Goal: Information Seeking & Learning: Learn about a topic

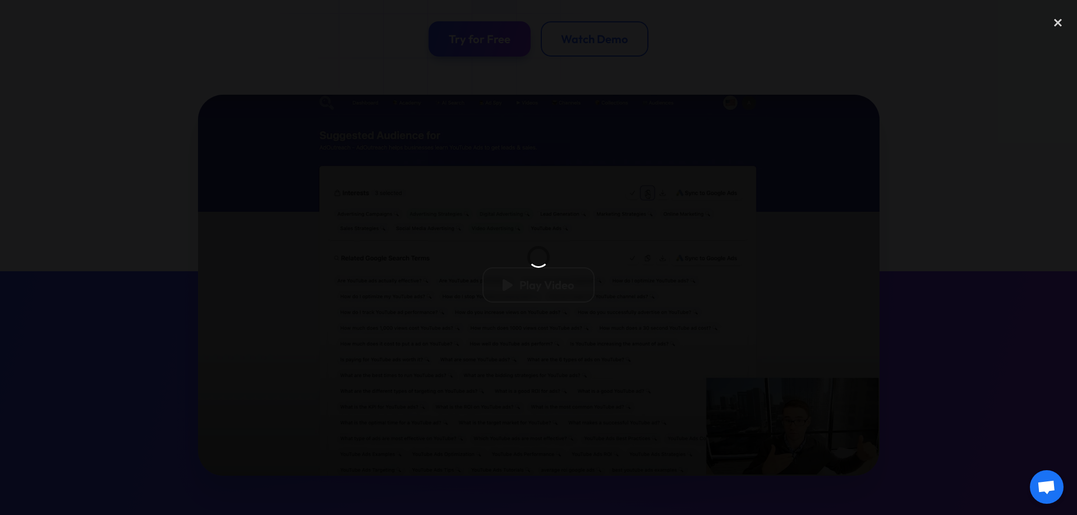
click at [141, 211] on div at bounding box center [538, 257] width 1077 height 495
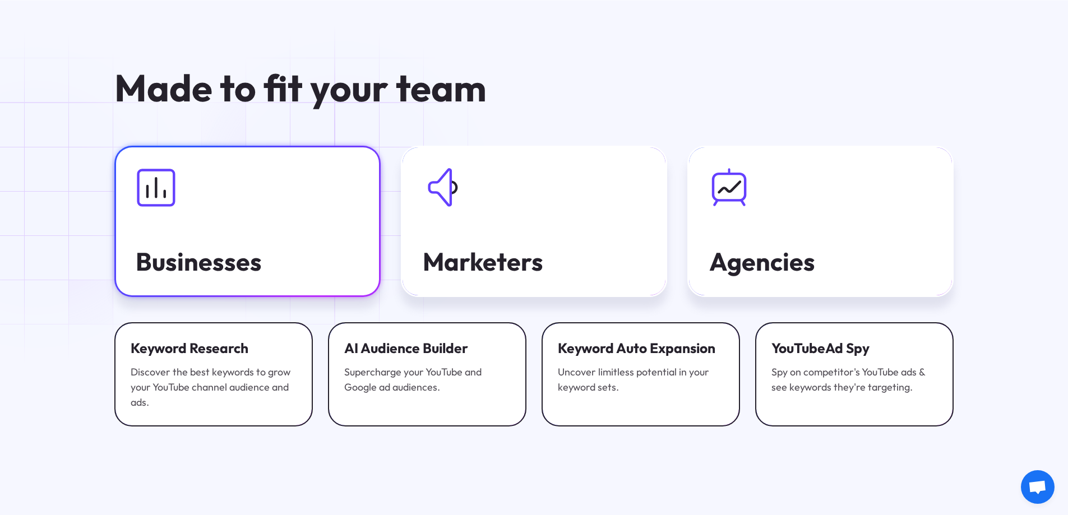
scroll to position [3926, 0]
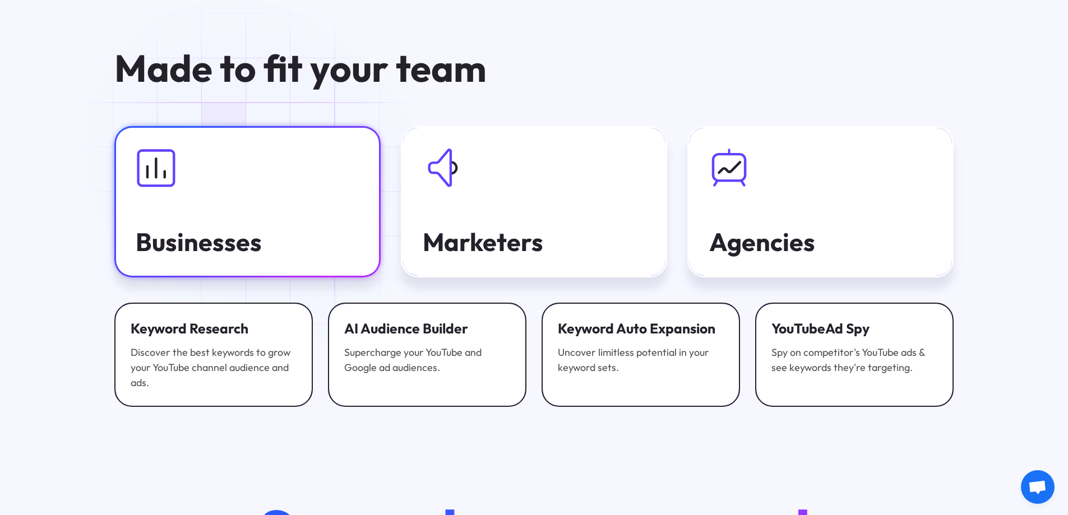
drag, startPoint x: 280, startPoint y: 196, endPoint x: 339, endPoint y: 213, distance: 60.7
click at [280, 196] on link "Businesses" at bounding box center [247, 202] width 266 height 152
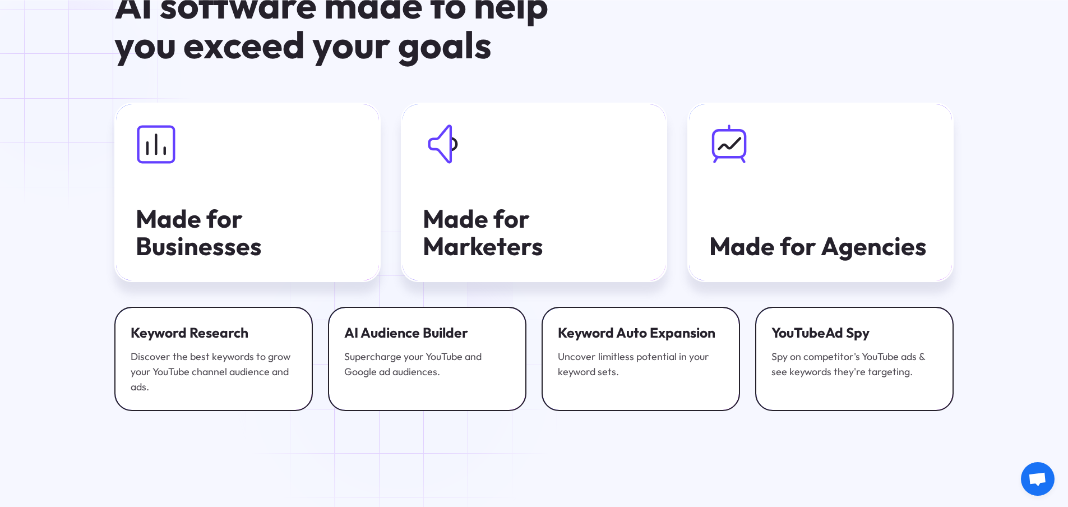
scroll to position [2356, 0]
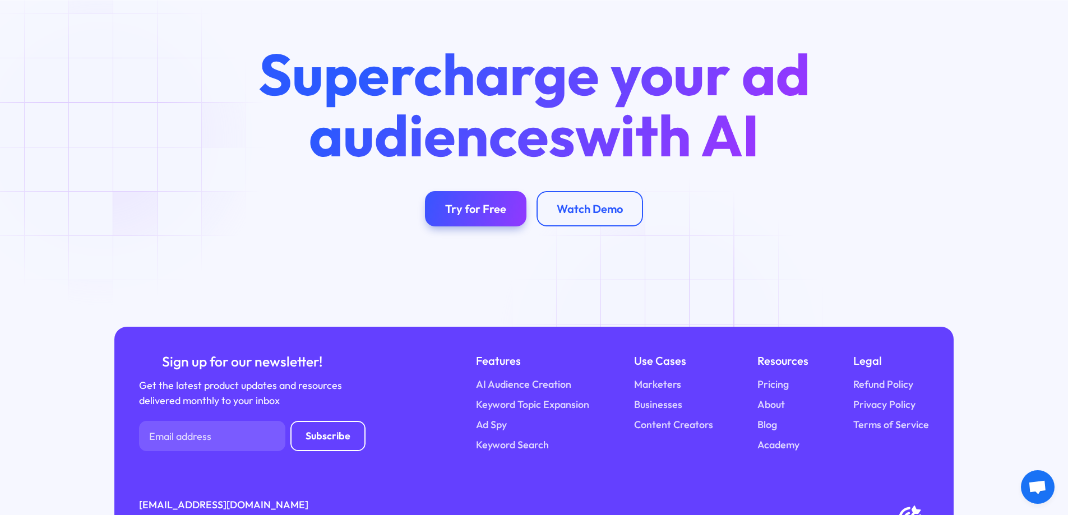
scroll to position [4427, 0]
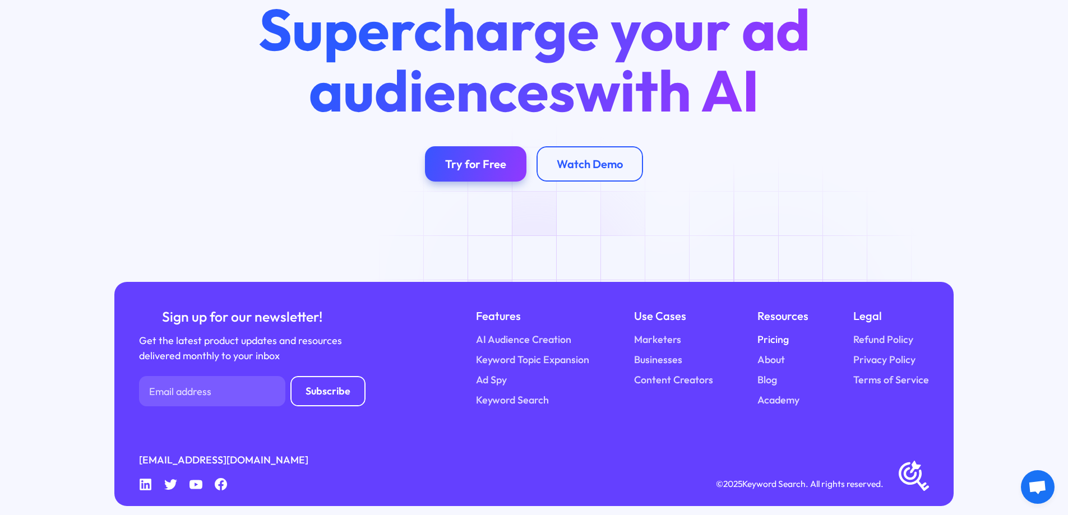
click at [782, 333] on link "Pricing" at bounding box center [773, 340] width 31 height 15
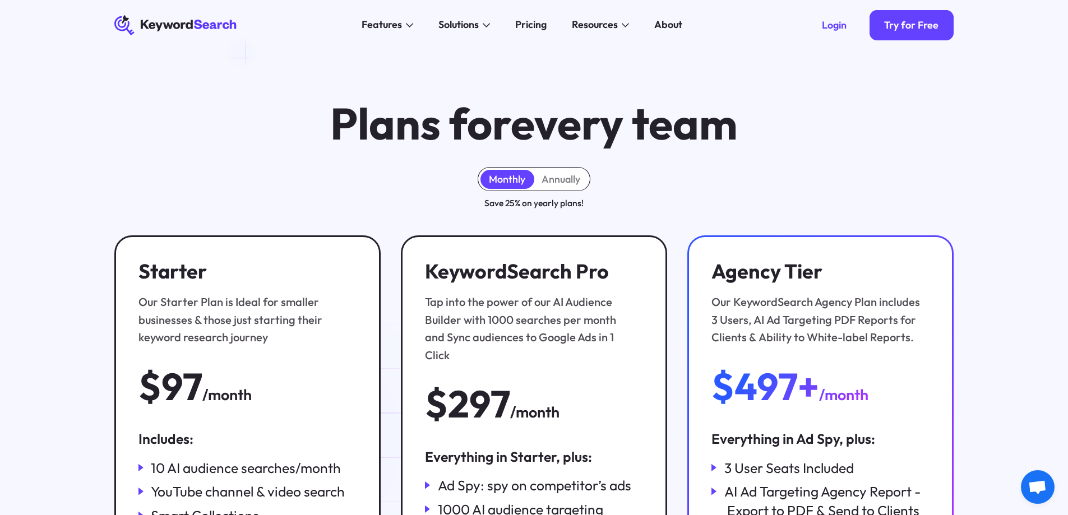
click at [205, 38] on div "KeywordSearch Features AI Audience Builder Supercharge your Google and YouTube …" at bounding box center [534, 25] width 881 height 50
click at [218, 29] on icon "KeywordSearch" at bounding box center [175, 25] width 123 height 20
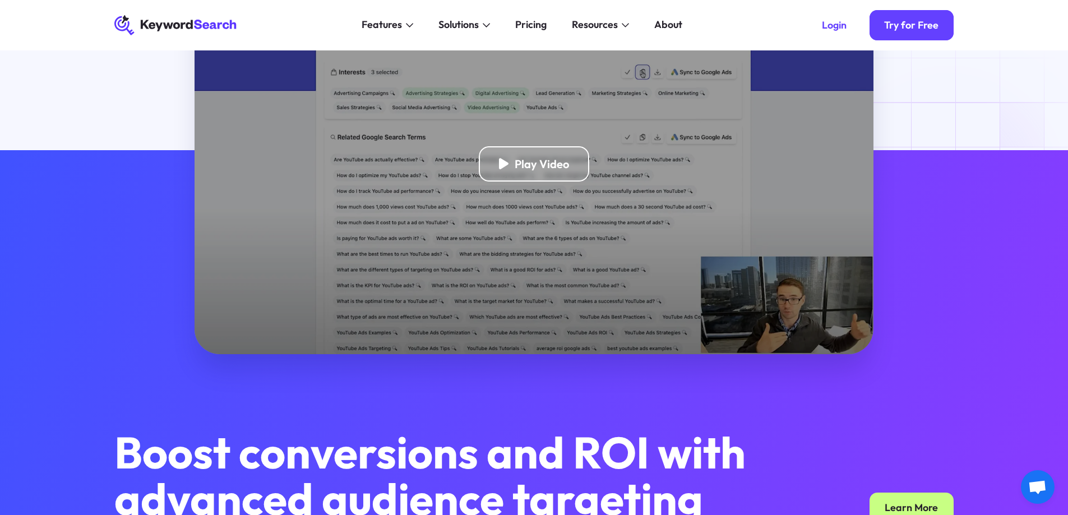
scroll to position [224, 0]
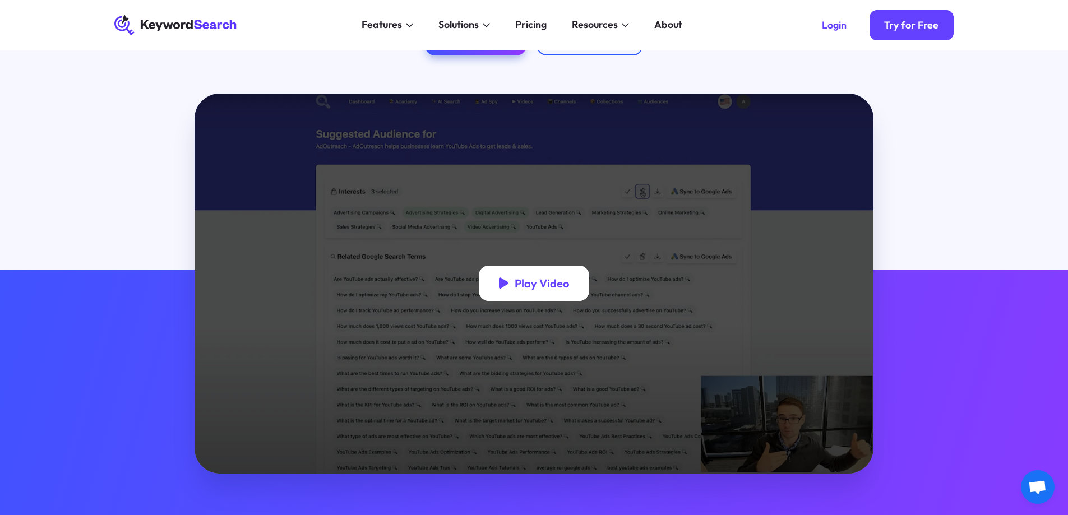
click at [541, 270] on div "Play Video" at bounding box center [534, 283] width 111 height 35
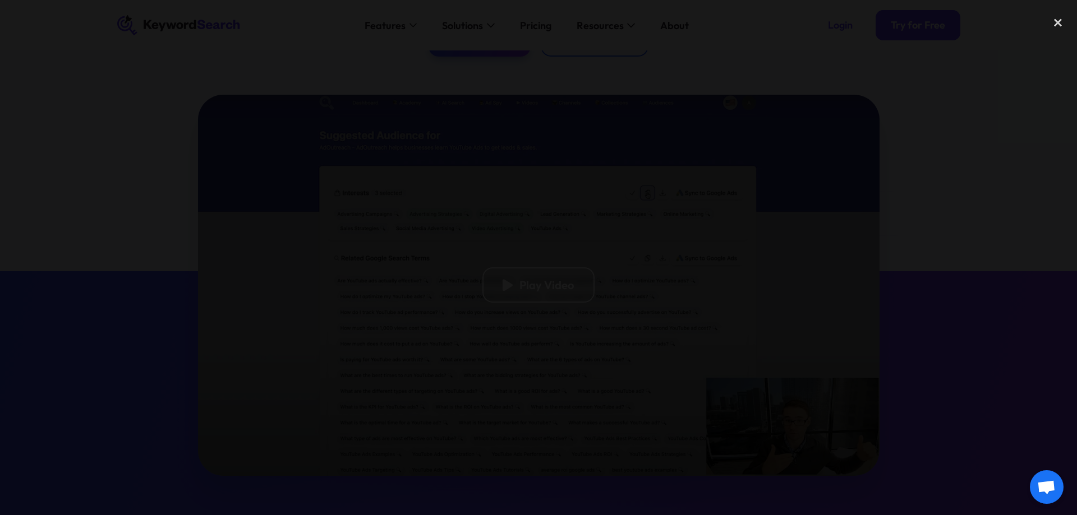
click at [928, 113] on div at bounding box center [538, 257] width 1077 height 495
